Goal: Communication & Community: Answer question/provide support

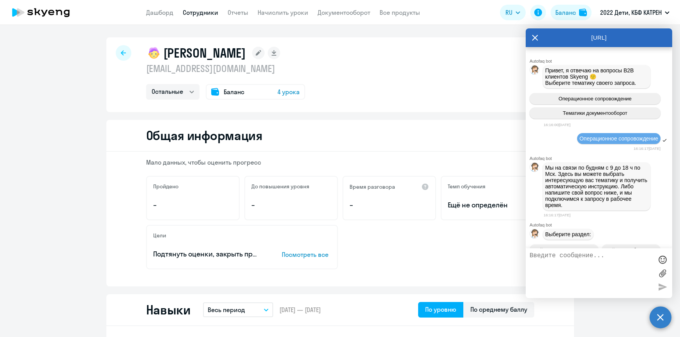
select select "others"
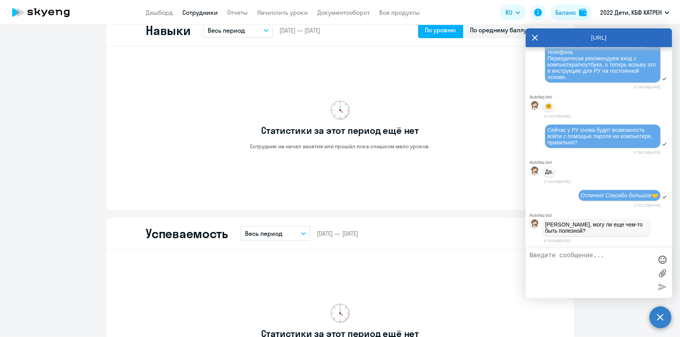
scroll to position [36330, 0]
drag, startPoint x: 580, startPoint y: 265, endPoint x: 586, endPoint y: 263, distance: 6.5
click at [581, 265] on textarea at bounding box center [591, 273] width 123 height 42
click at [544, 255] on textarea "Нет,по вопросу" at bounding box center [591, 273] width 123 height 42
type textarea "Нет, по вопросу"
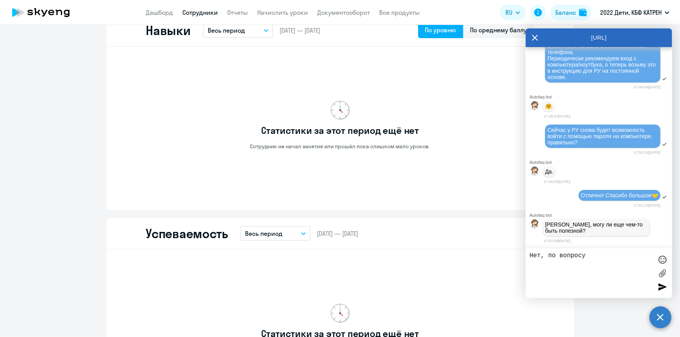
click at [588, 256] on textarea "Нет, по вопросу" at bounding box center [591, 273] width 123 height 42
click at [594, 257] on textarea "Нет, по вопросу" at bounding box center [591, 273] width 123 height 42
drag, startPoint x: 590, startPoint y: 257, endPoint x: 516, endPoint y: 260, distance: 74.5
click at [516, 260] on body "Дашборд Сотрудники Отчеты Начислить уроки Документооборот Все продукты Дашборд …" at bounding box center [340, 168] width 680 height 337
click at [547, 259] on textarea at bounding box center [591, 273] width 123 height 42
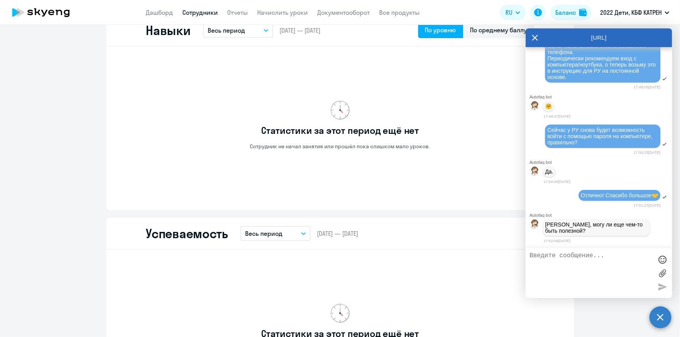
click at [569, 263] on textarea at bounding box center [591, 273] width 123 height 42
click at [568, 264] on textarea at bounding box center [591, 273] width 123 height 42
type textarea "На [DATE] всё:) Большое спасибо за помощь! Хорошего дня"
click at [665, 258] on div at bounding box center [663, 260] width 12 height 12
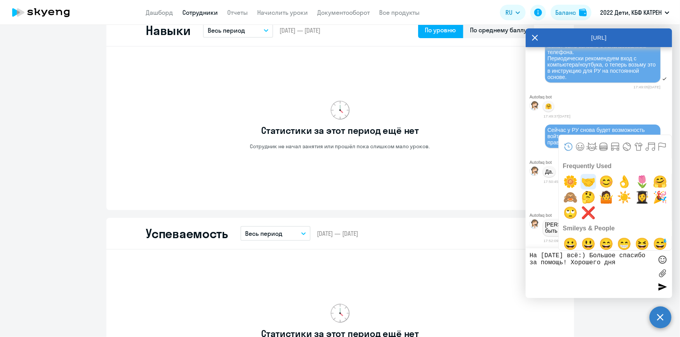
click at [588, 180] on span "🤝" at bounding box center [588, 182] width 18 height 16
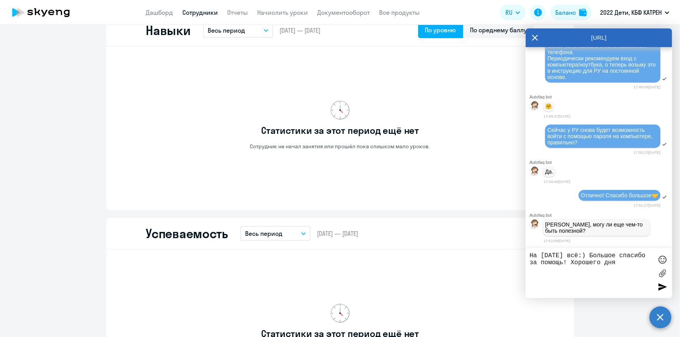
click at [662, 286] on div at bounding box center [663, 287] width 12 height 12
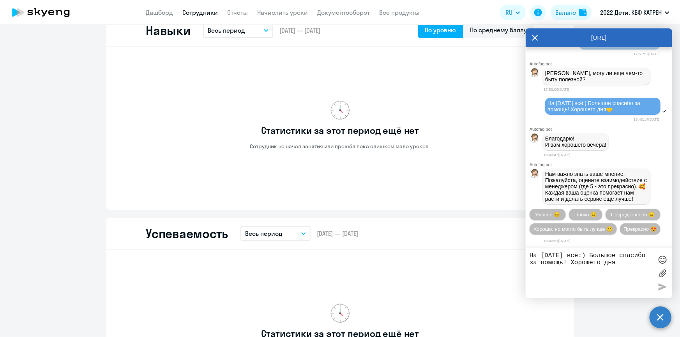
scroll to position [36509, 0]
click at [624, 230] on span "Прекрасно 😍" at bounding box center [640, 229] width 33 height 6
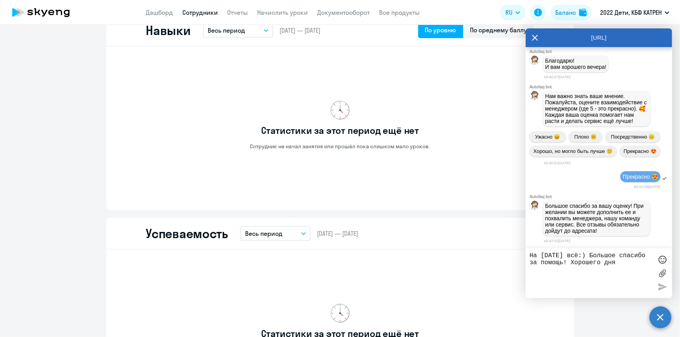
scroll to position [36589, 0]
